Goal: Task Accomplishment & Management: Use online tool/utility

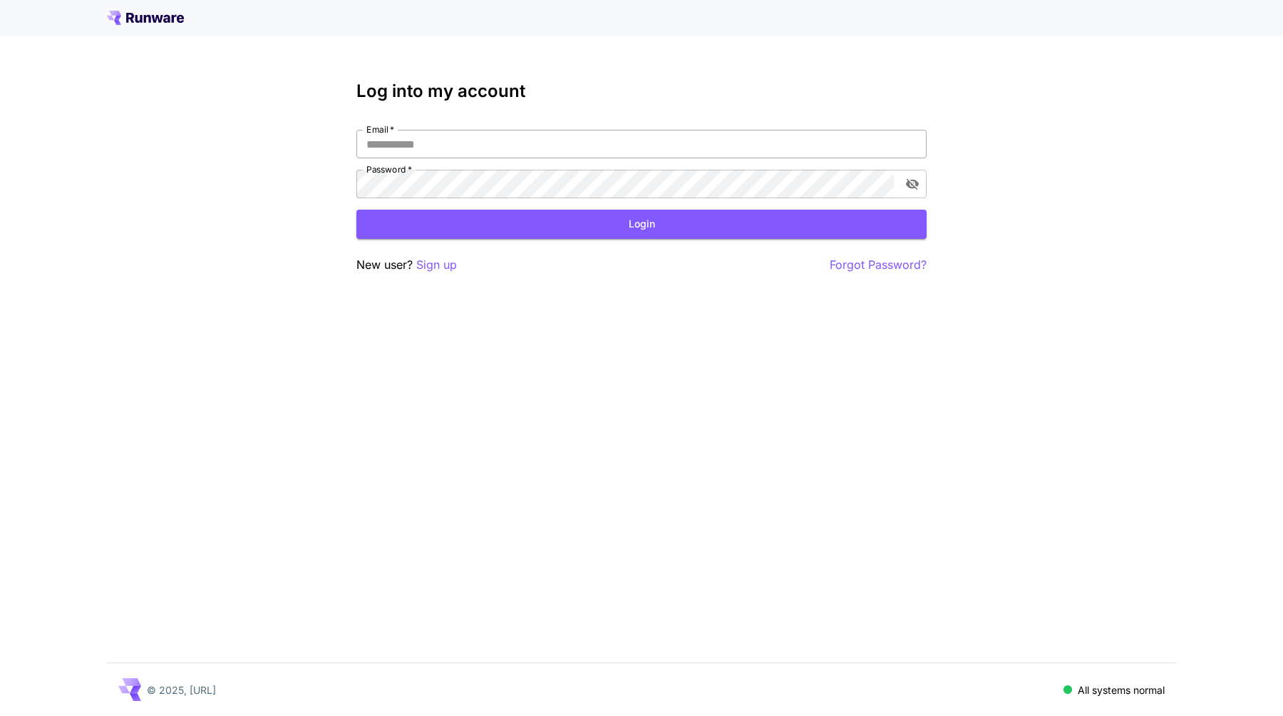
click at [576, 153] on input "Email   *" at bounding box center [642, 144] width 570 height 29
type input "**********"
click at [506, 221] on button "Login" at bounding box center [642, 224] width 570 height 29
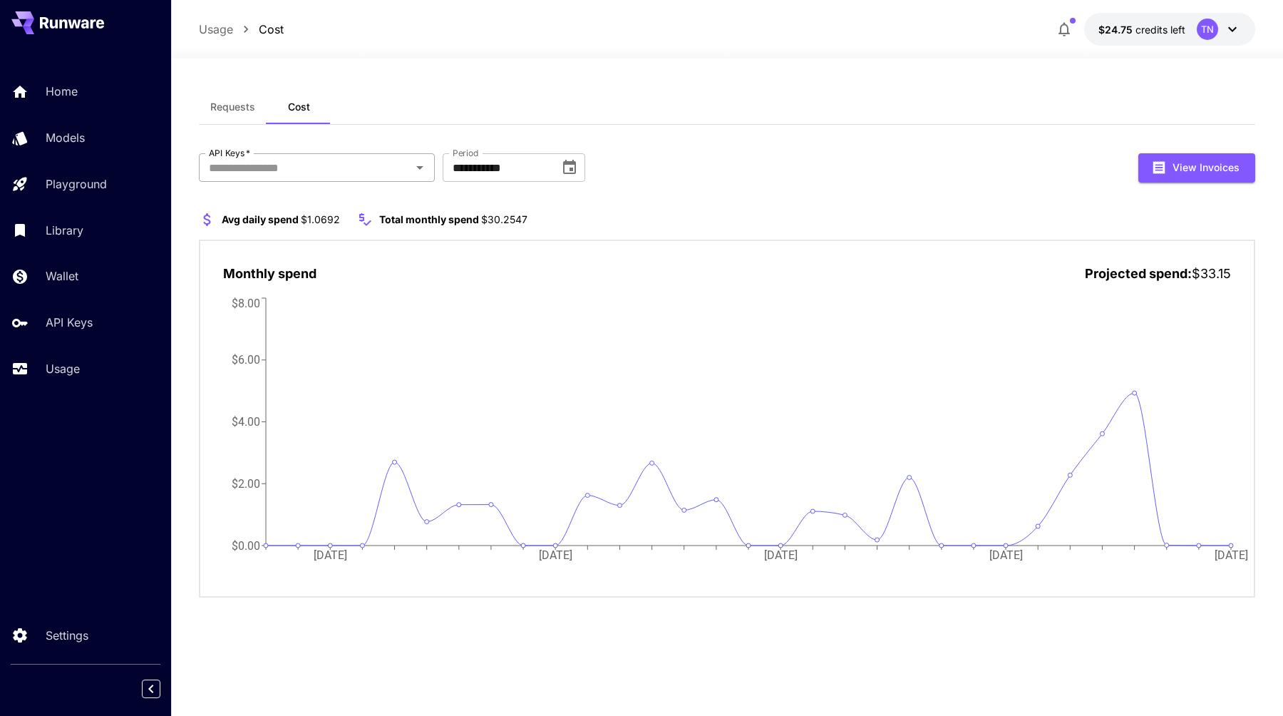
click at [294, 158] on input "API Keys   *" at bounding box center [305, 168] width 204 height 20
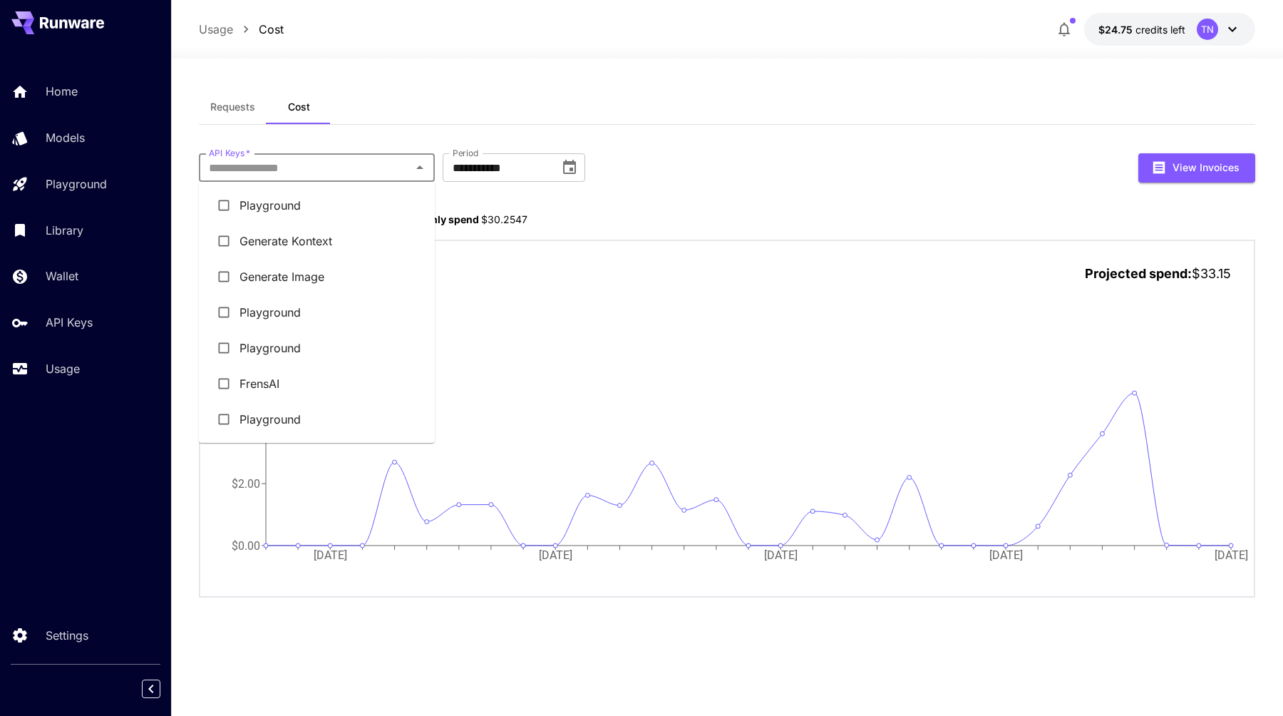
click at [287, 239] on li "Generate Kontext" at bounding box center [317, 241] width 236 height 36
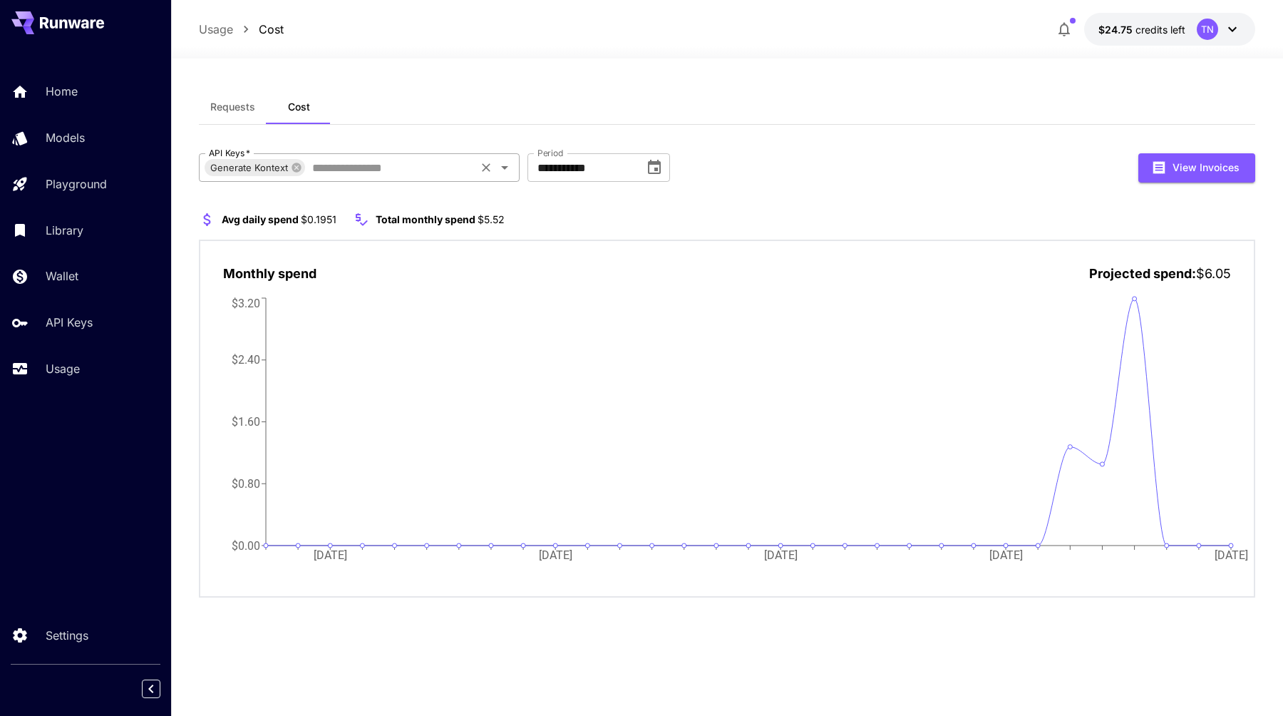
click at [346, 172] on input "API Keys   *" at bounding box center [390, 168] width 167 height 20
